Goal: Task Accomplishment & Management: Manage account settings

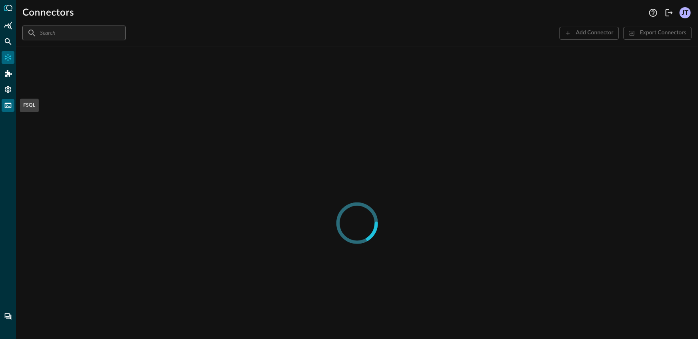
click at [8, 105] on icon "FSQL" at bounding box center [8, 106] width 8 height 8
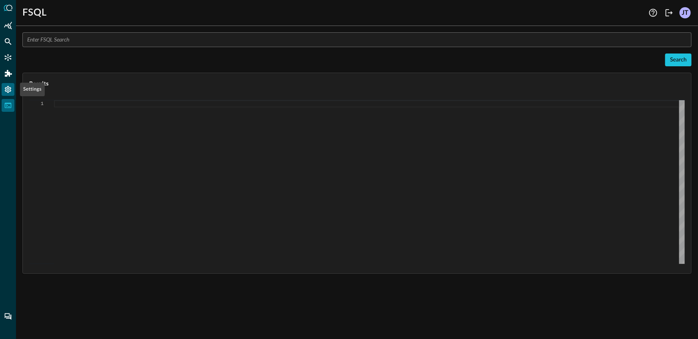
click at [6, 90] on icon "Settings" at bounding box center [8, 89] width 6 height 7
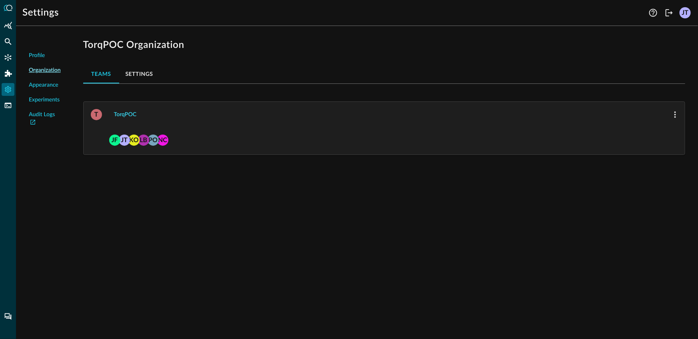
click at [128, 112] on div "TorqPOC" at bounding box center [125, 115] width 22 height 10
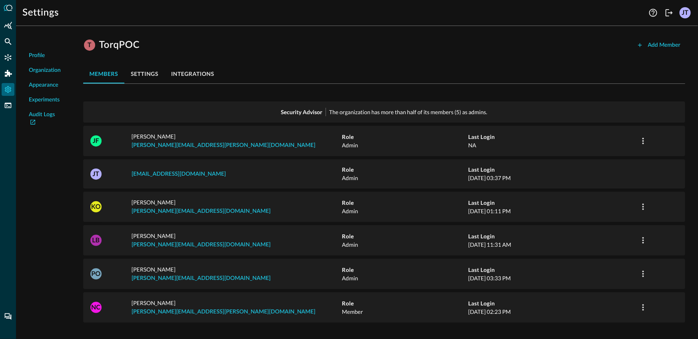
click at [146, 74] on button "settings" at bounding box center [144, 73] width 40 height 19
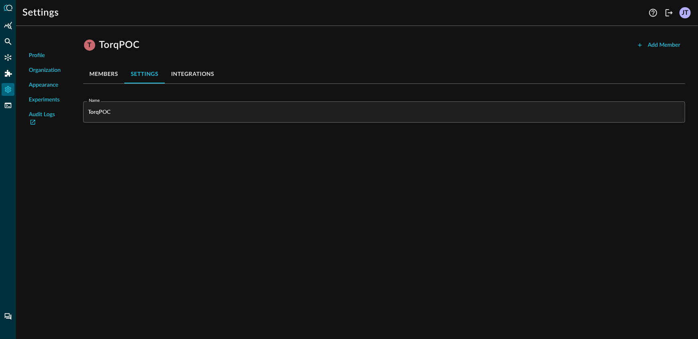
click at [190, 73] on button "integrations" at bounding box center [193, 73] width 56 height 19
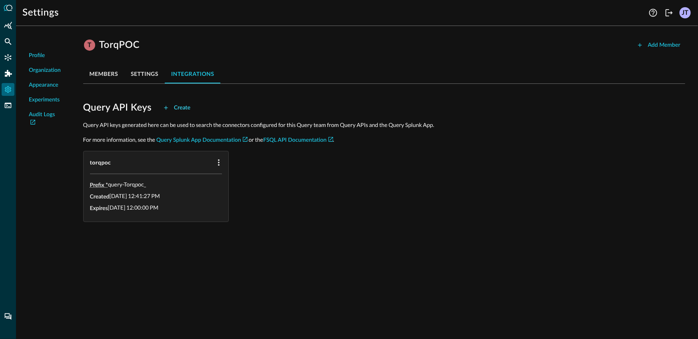
click at [187, 108] on div "Create" at bounding box center [182, 108] width 16 height 10
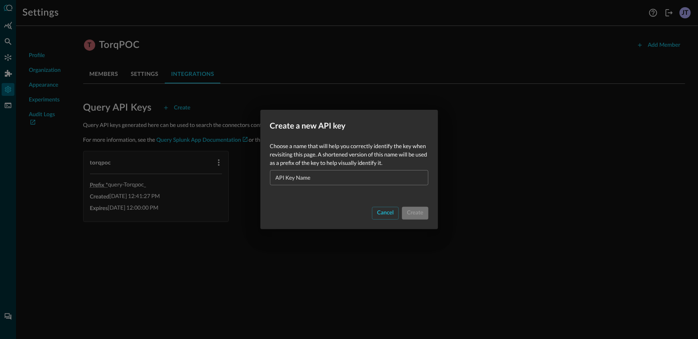
click at [341, 179] on input "API Key Name" at bounding box center [352, 177] width 154 height 15
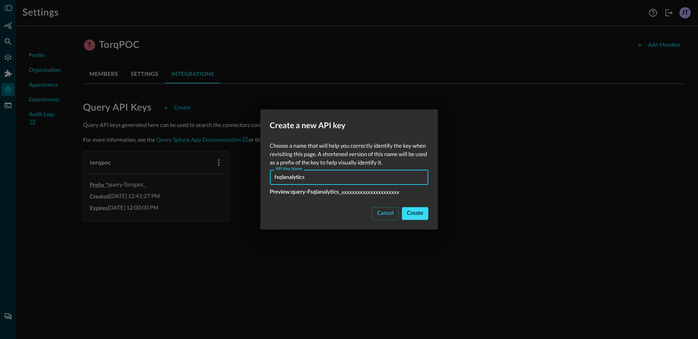
type input "fsqlanalytics"
click at [416, 217] on div "Create" at bounding box center [415, 214] width 16 height 10
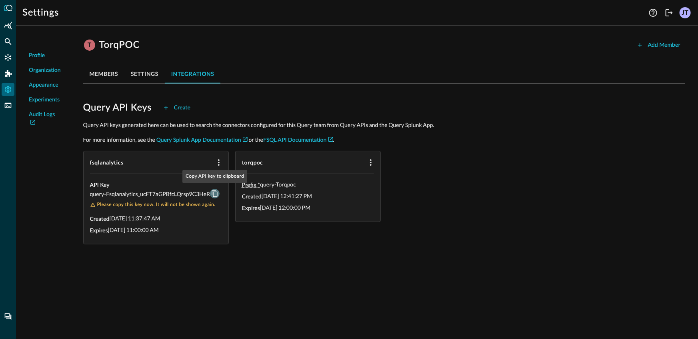
click at [214, 193] on icon "Copy API key to clipboard" at bounding box center [214, 193] width 7 height 7
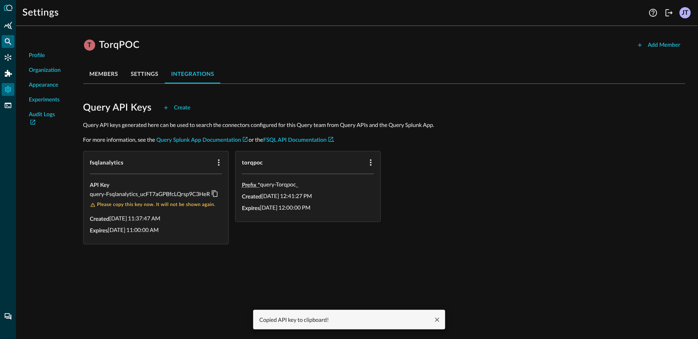
click at [8, 42] on icon "Federated Search" at bounding box center [8, 42] width 8 height 8
